Goal: Information Seeking & Learning: Learn about a topic

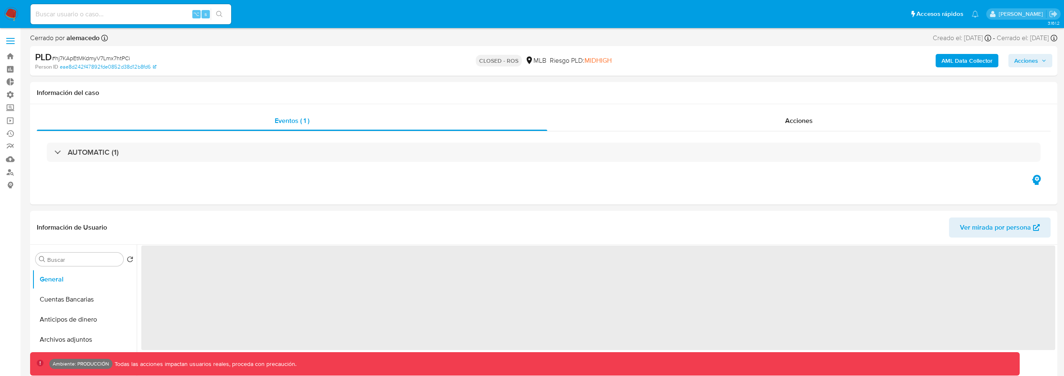
click at [148, 16] on input at bounding box center [131, 14] width 201 height 11
select select "10"
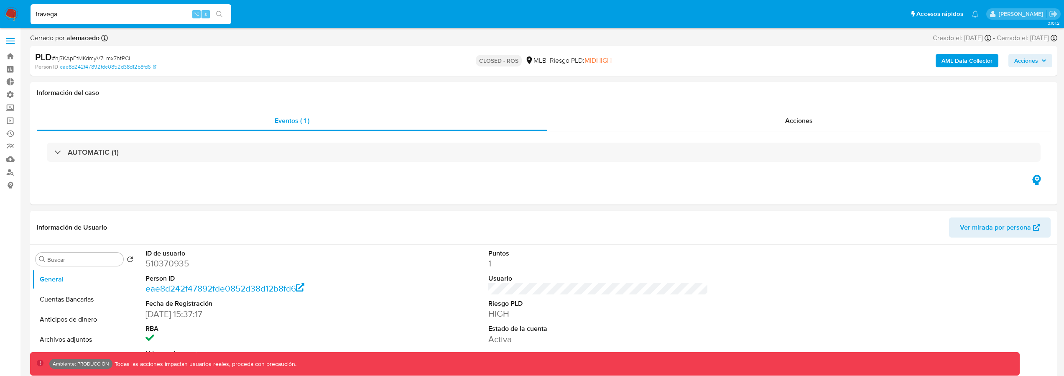
type input "fravega"
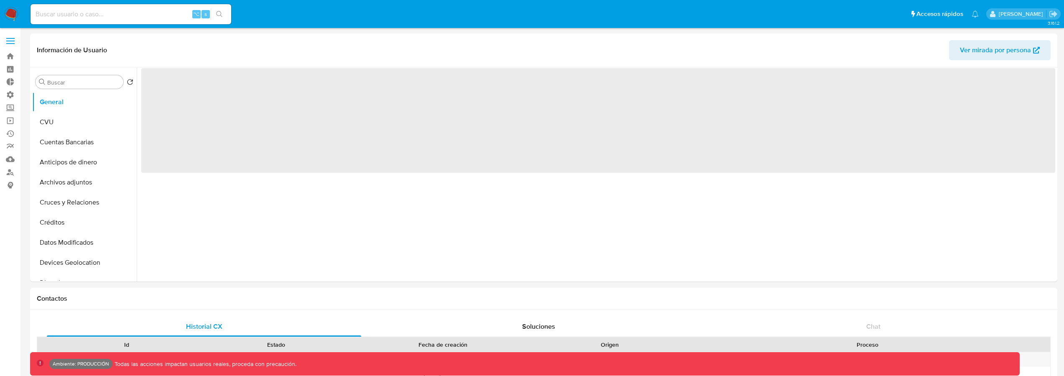
select select "10"
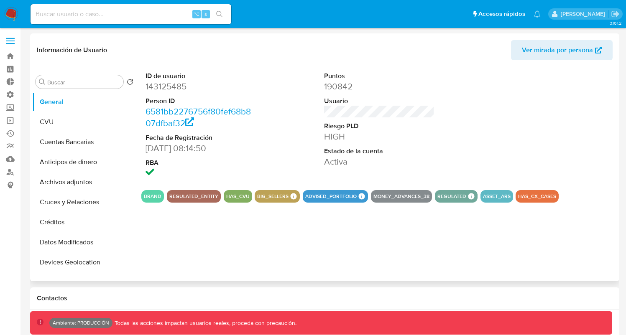
click at [456, 101] on div "ID de usuario 143125485 Person ID 6581bb2276756f80fef68b807dfbaf32 Fecha de Reg…" at bounding box center [379, 125] width 476 height 116
click at [65, 126] on button "CVU" at bounding box center [81, 122] width 98 height 20
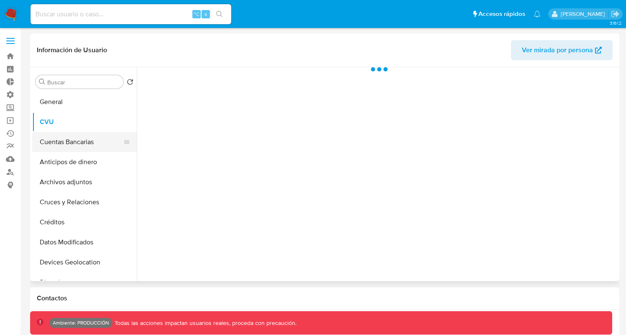
click at [66, 139] on button "Cuentas Bancarias" at bounding box center [81, 142] width 98 height 20
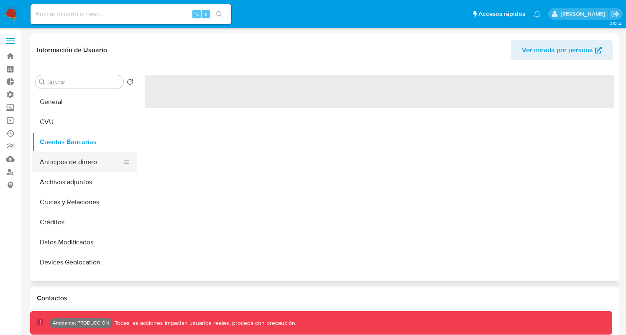
click at [77, 164] on button "Anticipos de dinero" at bounding box center [81, 162] width 98 height 20
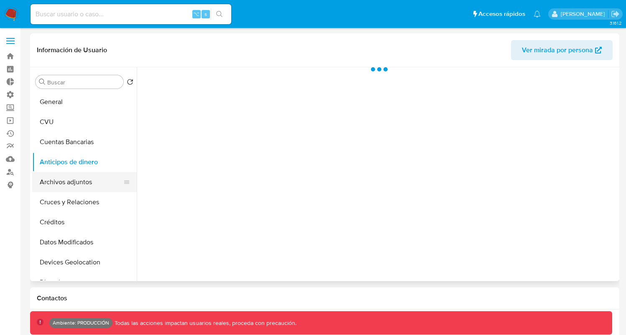
click at [77, 180] on button "Archivos adjuntos" at bounding box center [81, 182] width 98 height 20
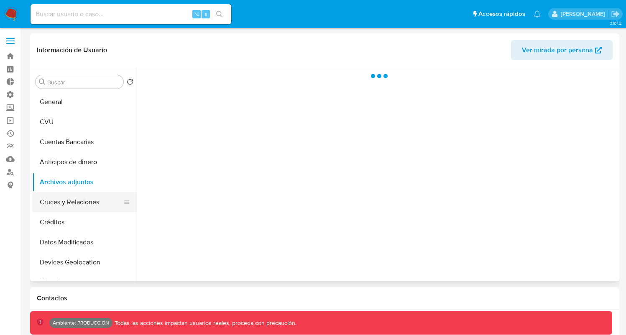
click at [81, 197] on button "Cruces y Relaciones" at bounding box center [81, 202] width 98 height 20
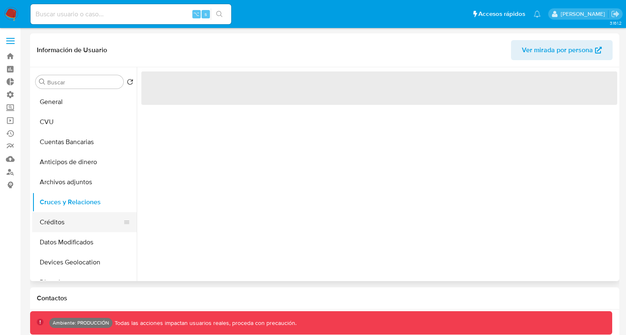
click at [78, 216] on button "Créditos" at bounding box center [81, 222] width 98 height 20
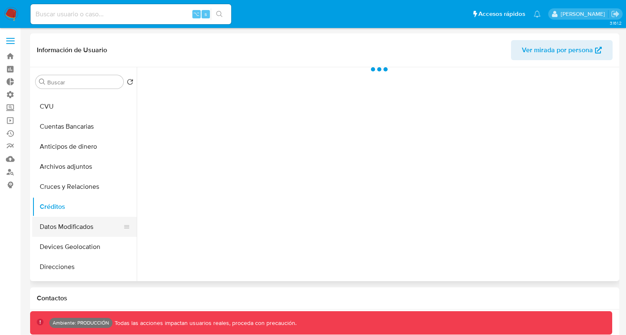
click at [78, 222] on button "Datos Modificados" at bounding box center [81, 227] width 98 height 20
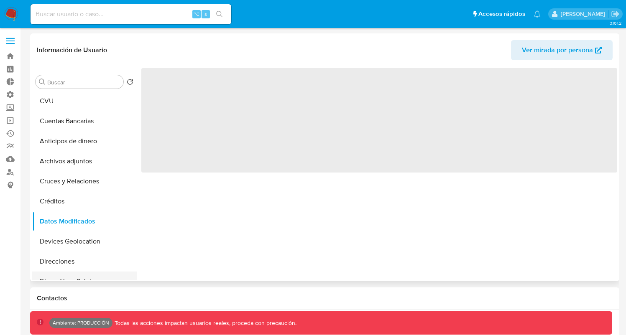
scroll to position [82, 0]
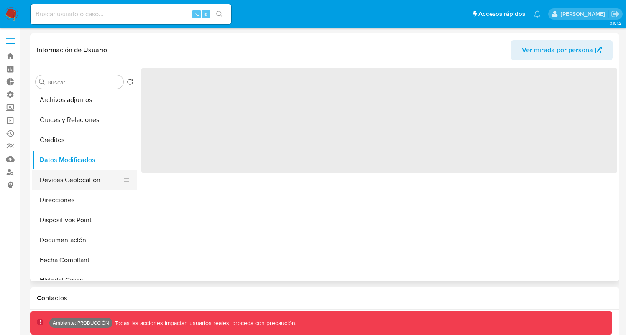
click at [76, 183] on button "Devices Geolocation" at bounding box center [81, 180] width 98 height 20
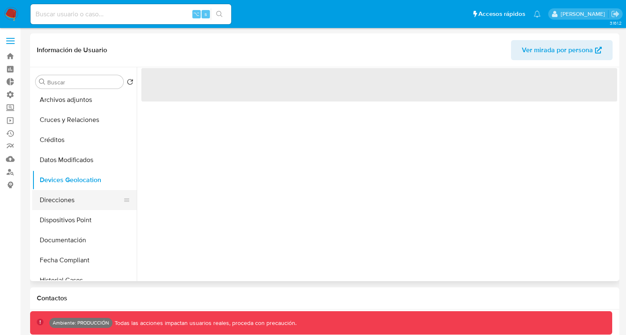
click at [75, 197] on button "Direcciones" at bounding box center [81, 200] width 98 height 20
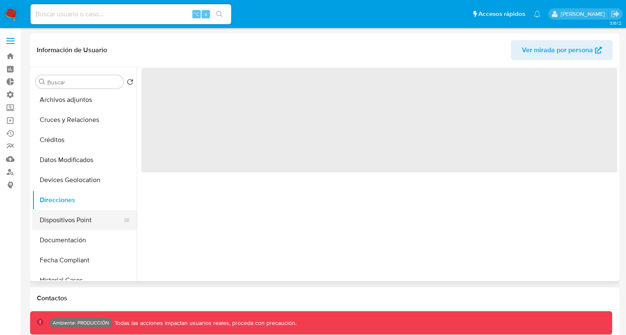
click at [79, 217] on button "Dispositivos Point" at bounding box center [81, 220] width 98 height 20
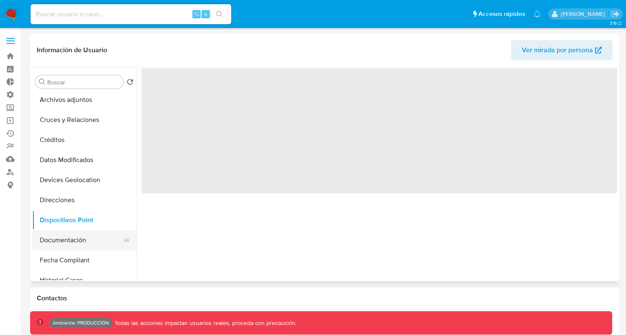
click at [78, 234] on button "Documentación" at bounding box center [81, 240] width 98 height 20
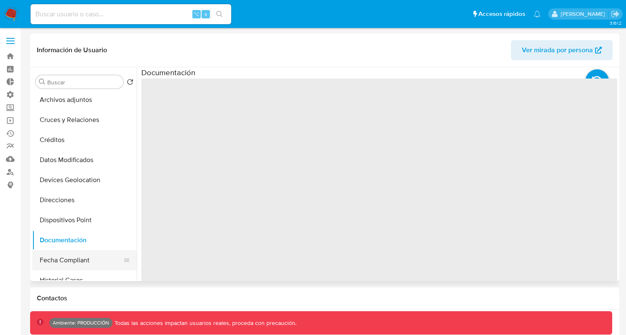
click at [79, 255] on button "Fecha Compliant" at bounding box center [81, 260] width 98 height 20
